Goal: Task Accomplishment & Management: Use online tool/utility

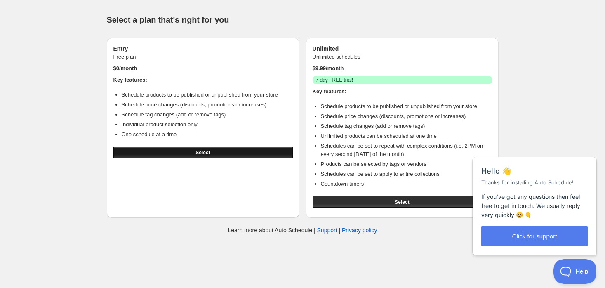
click at [218, 153] on button "Select" at bounding box center [202, 153] width 179 height 12
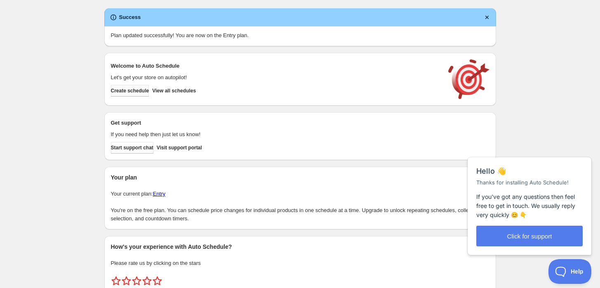
click at [136, 94] on button "Create schedule" at bounding box center [130, 91] width 38 height 12
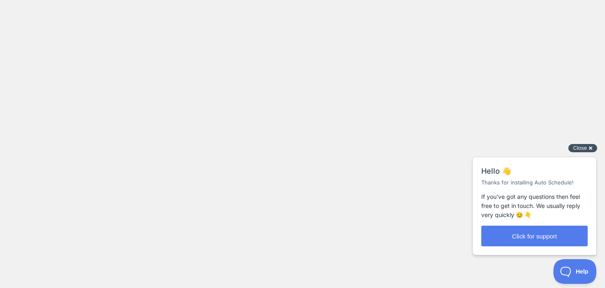
click at [588, 148] on div "Close cross-small" at bounding box center [582, 148] width 29 height 9
